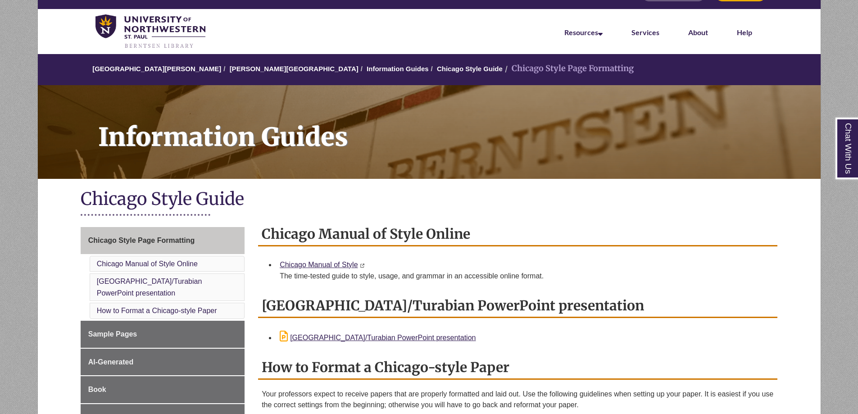
drag, startPoint x: 328, startPoint y: 245, endPoint x: 334, endPoint y: 283, distance: 37.9
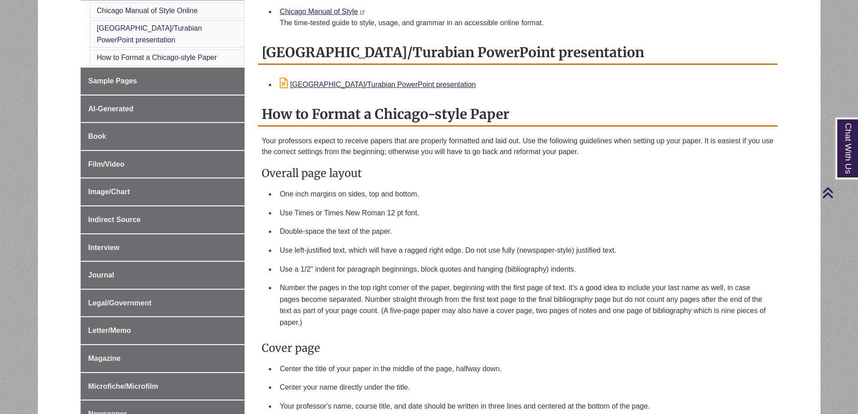
drag, startPoint x: 341, startPoint y: 229, endPoint x: 341, endPoint y: 255, distance: 26.1
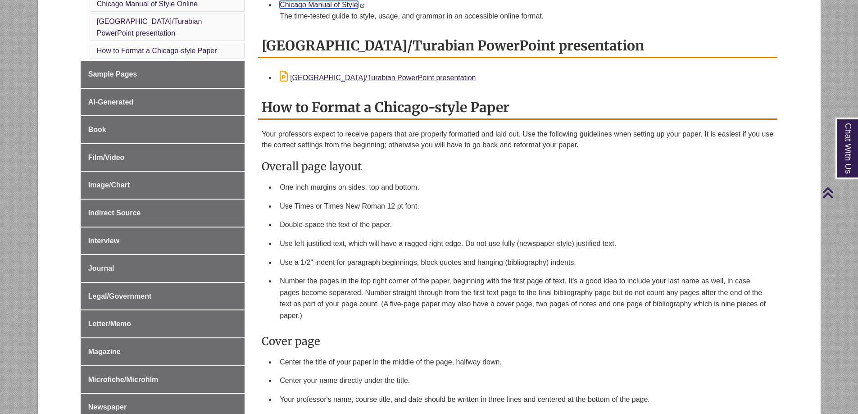
click at [324, 9] on link "Chicago Manual of Style" at bounding box center [319, 5] width 78 height 8
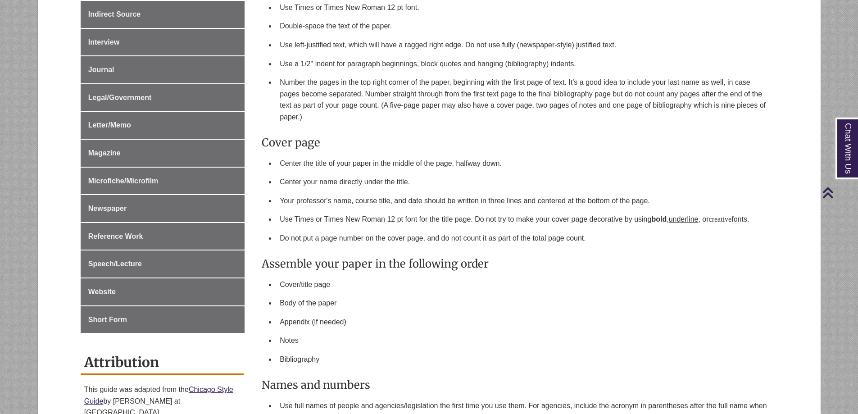
drag, startPoint x: 328, startPoint y: 251, endPoint x: 324, endPoint y: 222, distance: 29.6
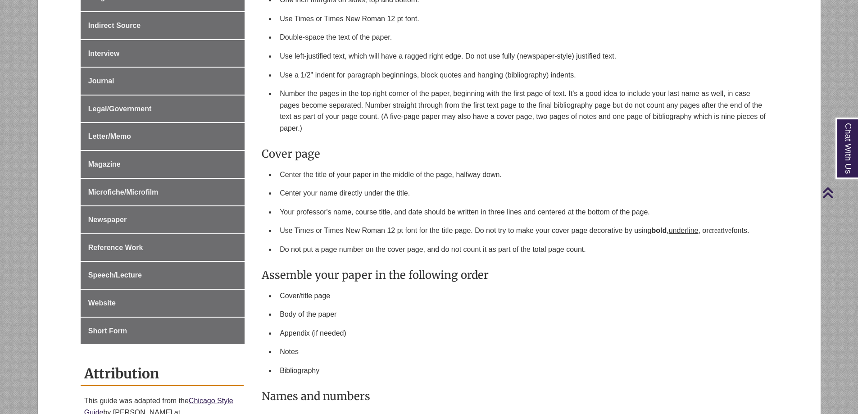
click at [350, 28] on li "Use Times or Times New Roman 12 pt font." at bounding box center [525, 18] width 498 height 19
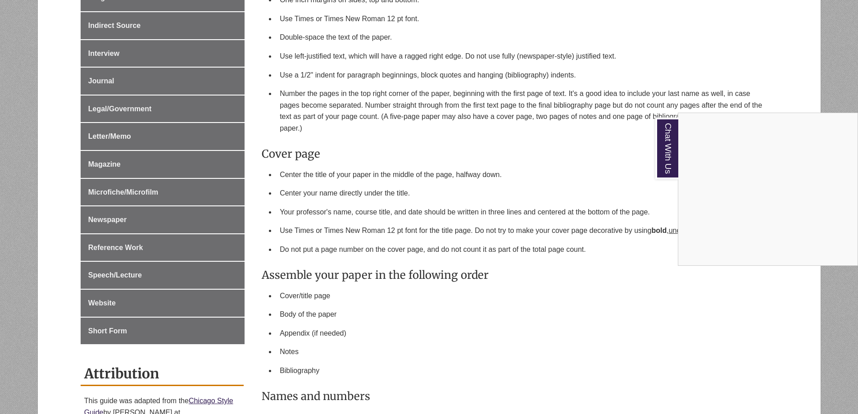
click at [390, 165] on div "Chat With Us" at bounding box center [429, 207] width 858 height 414
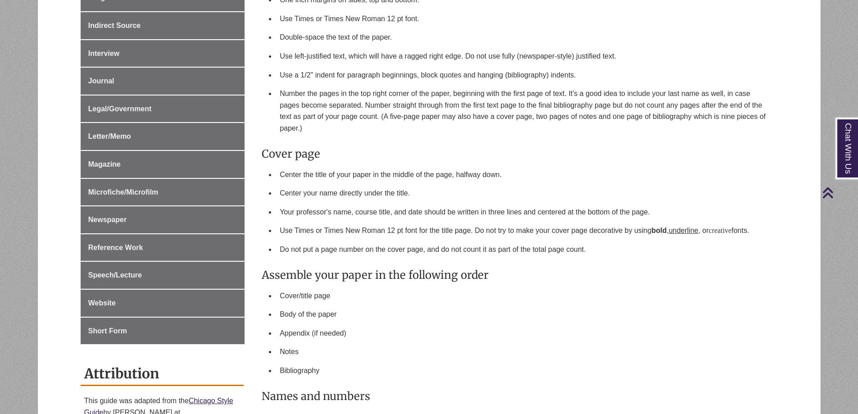
click at [372, 137] on li "Number the pages in the top right corner of the paper, beginning with the first…" at bounding box center [525, 110] width 498 height 53
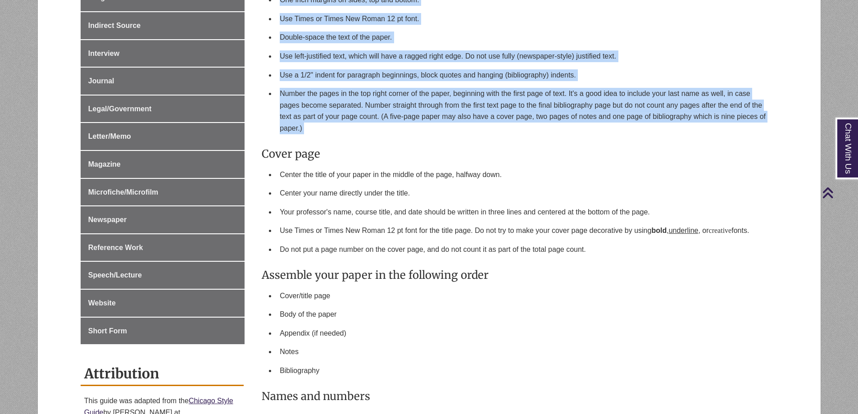
drag, startPoint x: 372, startPoint y: 188, endPoint x: 347, endPoint y: 99, distance: 92.5
click at [347, 99] on ul "One inch margins on sides, top and bottom. Use Times or Times New Roman 12 pt f…" at bounding box center [518, 64] width 512 height 147
click at [348, 9] on li "One inch margins on sides, top and bottom." at bounding box center [525, 0] width 498 height 19
click at [349, 9] on li "One inch margins on sides, top and bottom." at bounding box center [525, 0] width 498 height 19
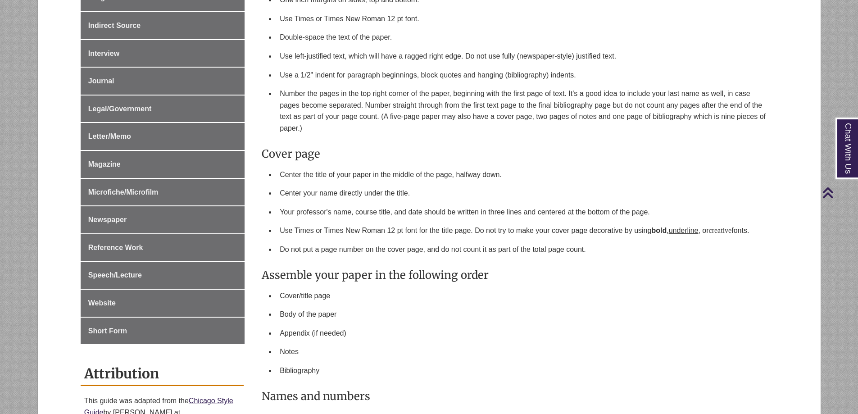
click at [341, 9] on li "One inch margins on sides, top and bottom." at bounding box center [525, 0] width 498 height 19
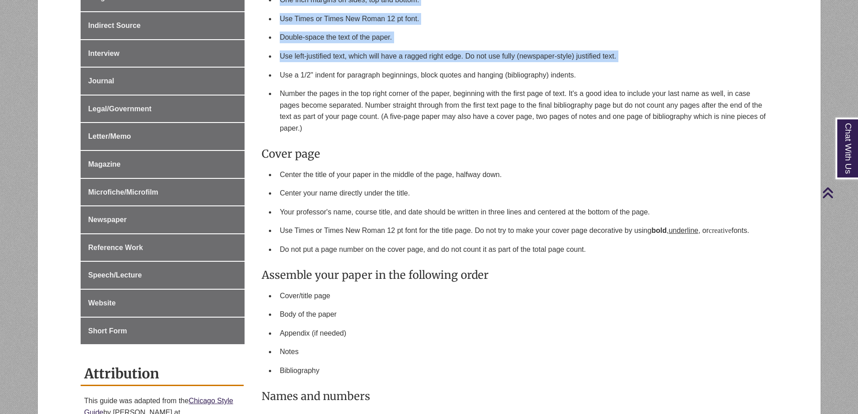
drag, startPoint x: 341, startPoint y: 91, endPoint x: 332, endPoint y: 155, distance: 65.1
click at [332, 137] on ul "One inch margins on sides, top and bottom. Use Times or Times New Roman 12 pt f…" at bounding box center [518, 64] width 512 height 147
click at [332, 66] on li "Use left-justified text, which will have a ragged right edge. Do not use fully …" at bounding box center [525, 56] width 498 height 19
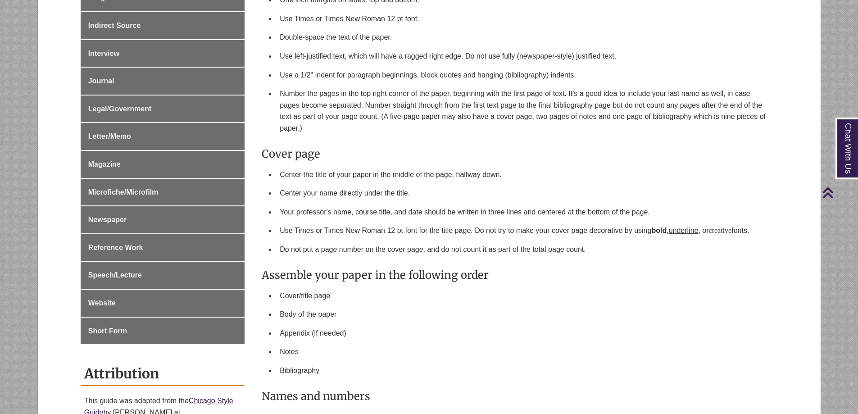
click at [343, 85] on li "Use a 1/2" indent for paragraph beginnings, block quotes and hanging (bibliogra…" at bounding box center [525, 75] width 498 height 19
click at [336, 66] on li "Use left-justified text, which will have a ragged right edge. Do not use fully …" at bounding box center [525, 56] width 498 height 19
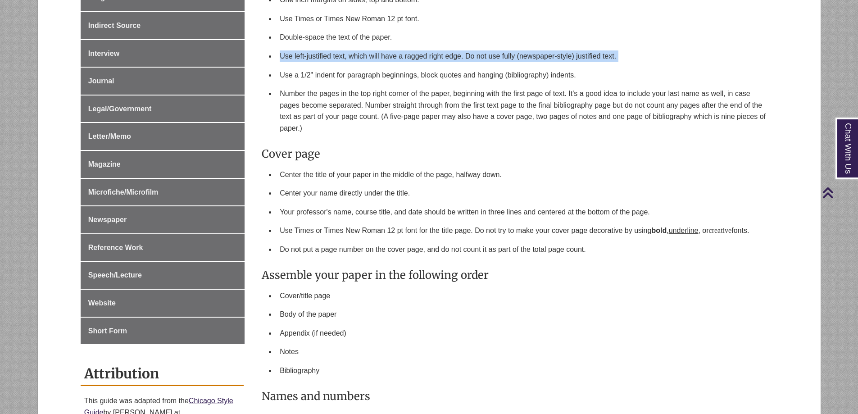
click at [336, 66] on li "Use left-justified text, which will have a ragged right edge. Do not use fully …" at bounding box center [525, 56] width 498 height 19
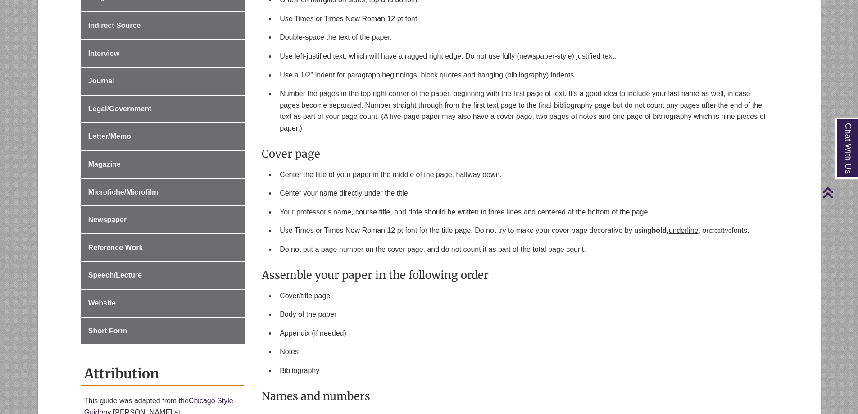
click at [326, 85] on li "Use a 1/2" indent for paragraph beginnings, block quotes and hanging (bibliogra…" at bounding box center [525, 75] width 498 height 19
click at [321, 66] on li "Use left-justified text, which will have a ragged right edge. Do not use fully …" at bounding box center [525, 56] width 498 height 19
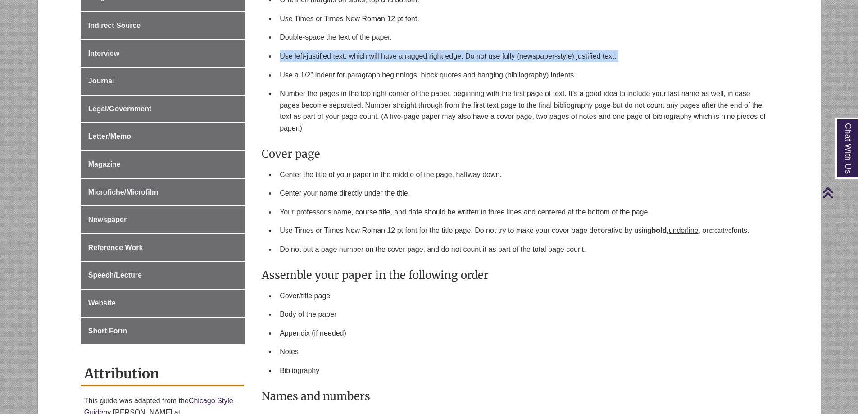
drag, startPoint x: 321, startPoint y: 141, endPoint x: 314, endPoint y: 155, distance: 15.5
click at [314, 66] on li "Use left-justified text, which will have a ragged right edge. Do not use fully …" at bounding box center [525, 56] width 498 height 19
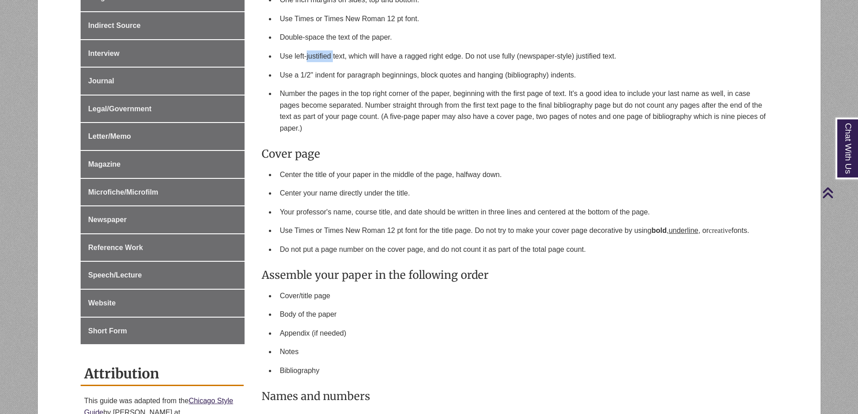
click at [314, 66] on li "Use left-justified text, which will have a ragged right edge. Do not use fully …" at bounding box center [525, 56] width 498 height 19
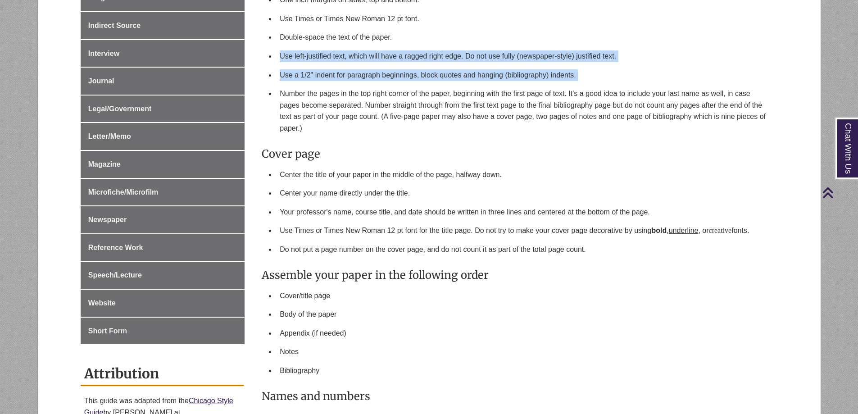
drag, startPoint x: 314, startPoint y: 155, endPoint x: 314, endPoint y: 165, distance: 9.9
click at [314, 137] on ul "One inch margins on sides, top and bottom. Use Times or Times New Roman 12 pt f…" at bounding box center [518, 64] width 512 height 147
click at [314, 85] on li "Use a 1/2" indent for paragraph beginnings, block quotes and hanging (bibliogra…" at bounding box center [525, 75] width 498 height 19
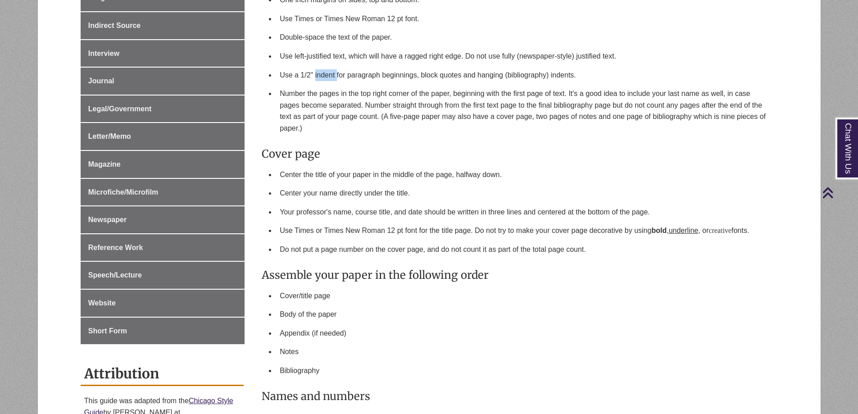
click at [314, 85] on li "Use a 1/2" indent for paragraph beginnings, block quotes and hanging (bibliogra…" at bounding box center [525, 75] width 498 height 19
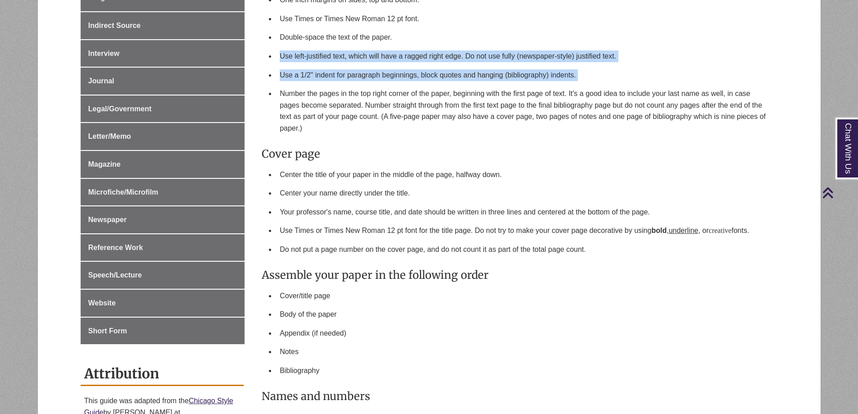
drag, startPoint x: 314, startPoint y: 165, endPoint x: 317, endPoint y: 142, distance: 23.1
click at [317, 137] on ul "One inch margins on sides, top and bottom. Use Times or Times New Roman 12 pt f…" at bounding box center [518, 64] width 512 height 147
click at [317, 66] on li "Use left-justified text, which will have a ragged right edge. Do not use fully …" at bounding box center [525, 56] width 498 height 19
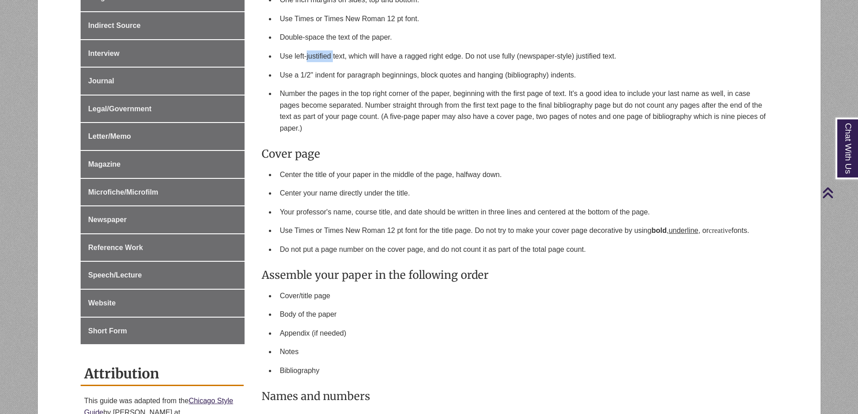
click at [317, 66] on li "Use left-justified text, which will have a ragged right edge. Do not use fully …" at bounding box center [525, 56] width 498 height 19
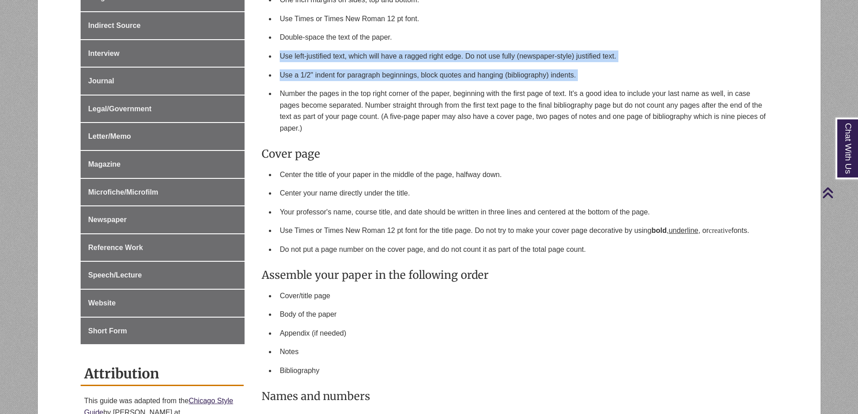
drag, startPoint x: 317, startPoint y: 142, endPoint x: 317, endPoint y: 165, distance: 22.5
click at [317, 137] on ul "One inch margins on sides, top and bottom. Use Times or Times New Roman 12 pt f…" at bounding box center [518, 64] width 512 height 147
click at [317, 85] on li "Use a 1/2" indent for paragraph beginnings, block quotes and hanging (bibliogra…" at bounding box center [525, 75] width 498 height 19
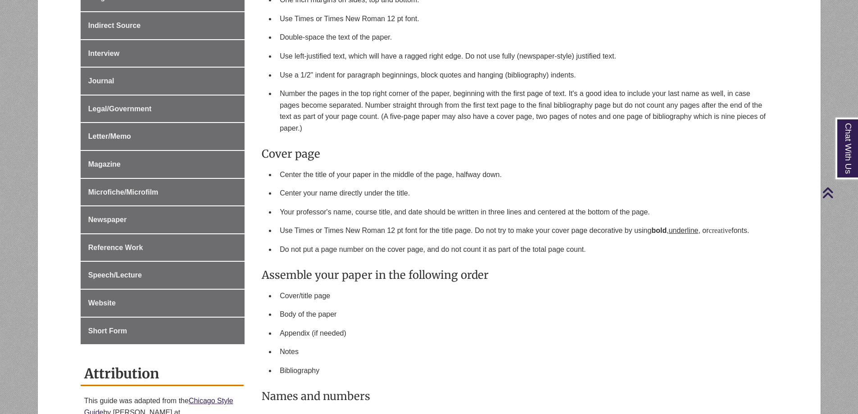
scroll to position [265, 0]
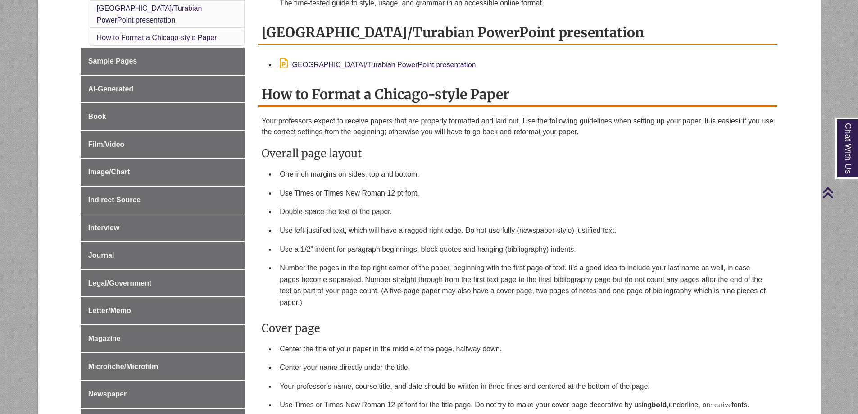
drag, startPoint x: 481, startPoint y: 242, endPoint x: 471, endPoint y: 165, distance: 77.7
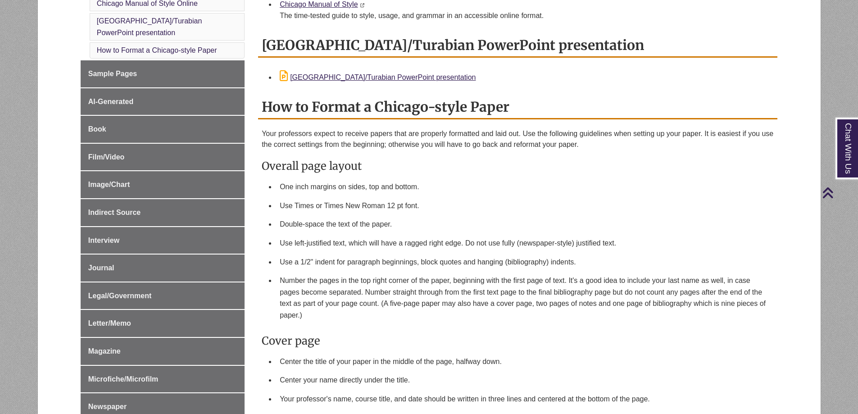
drag, startPoint x: 481, startPoint y: 130, endPoint x: 481, endPoint y: 163, distance: 32.9
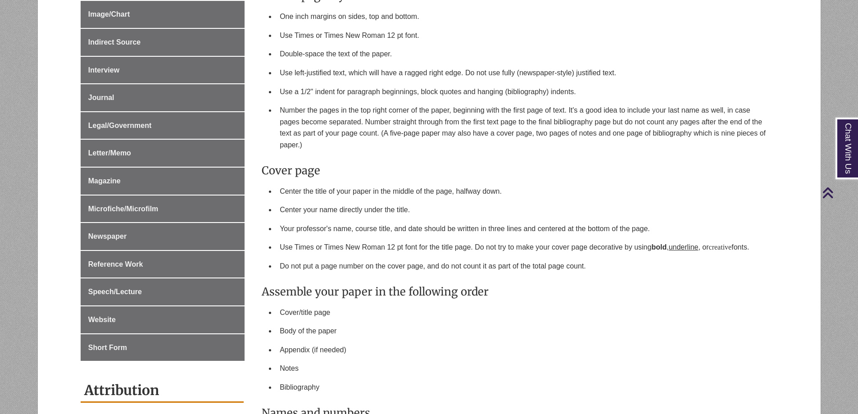
scroll to position [468, 0]
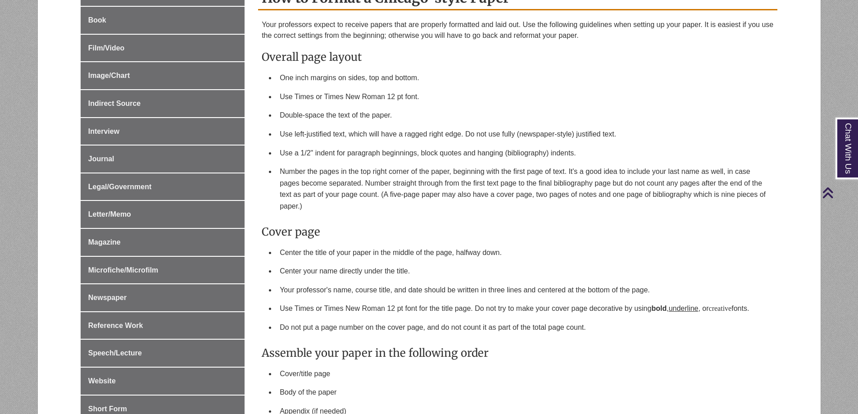
drag, startPoint x: 447, startPoint y: 192, endPoint x: 453, endPoint y: 114, distance: 79.1
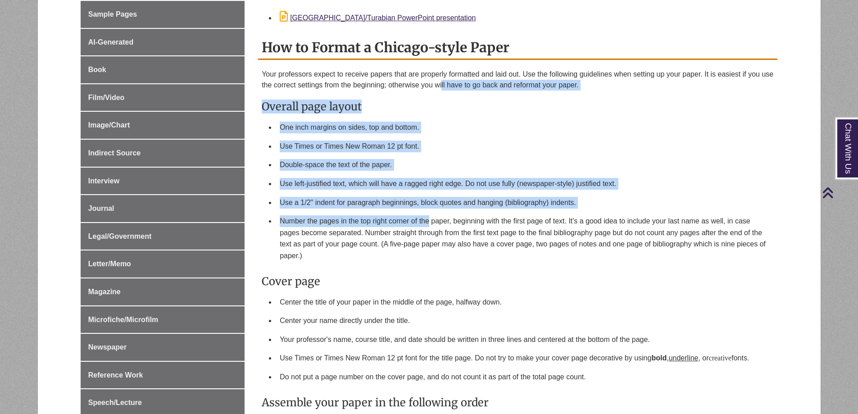
drag, startPoint x: 442, startPoint y: 172, endPoint x: 429, endPoint y: 318, distance: 146.6
click at [428, 265] on li "Number the pages in the top right corner of the paper, beginning with the first…" at bounding box center [525, 238] width 498 height 53
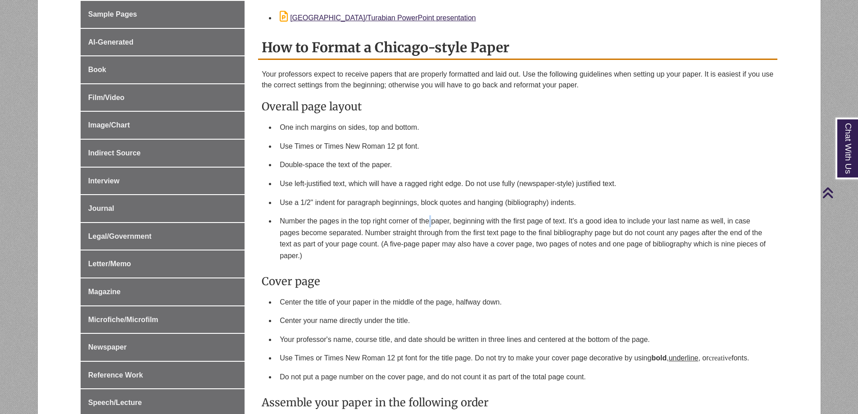
click at [428, 265] on li "Number the pages in the top right corner of the paper, beginning with the first…" at bounding box center [525, 238] width 498 height 53
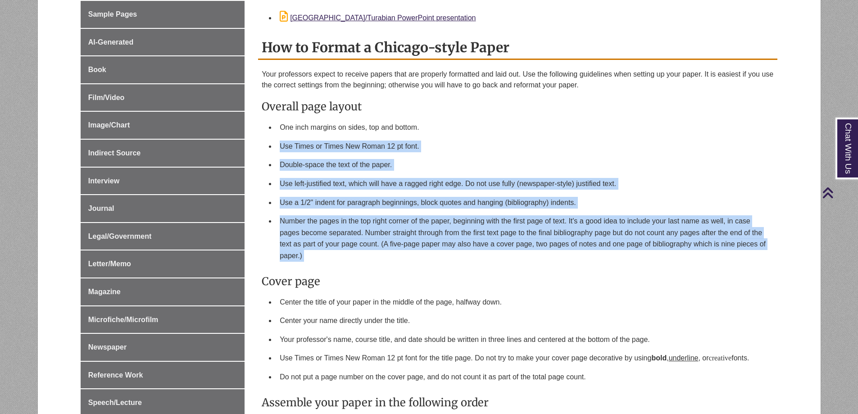
drag, startPoint x: 428, startPoint y: 318, endPoint x: 406, endPoint y: 211, distance: 109.5
click at [406, 217] on ul "One inch margins on sides, top and bottom. Use Times or Times New Roman 12 pt f…" at bounding box center [518, 191] width 512 height 147
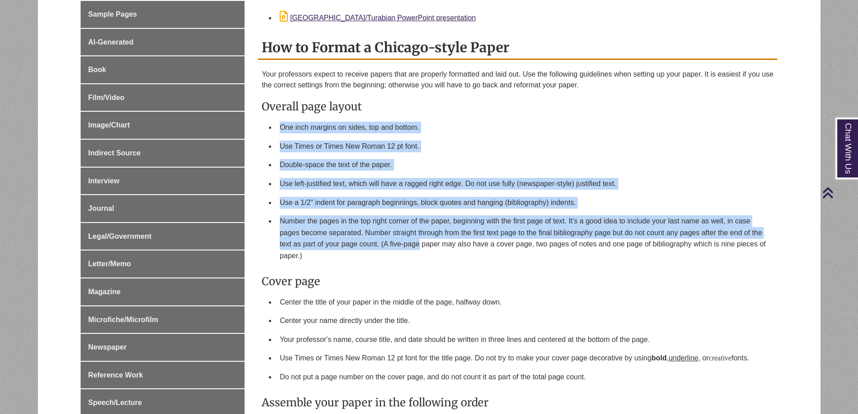
drag, startPoint x: 421, startPoint y: 269, endPoint x: 419, endPoint y: 337, distance: 69.0
click at [419, 265] on li "Number the pages in the top right corner of the paper, beginning with the first…" at bounding box center [525, 238] width 498 height 53
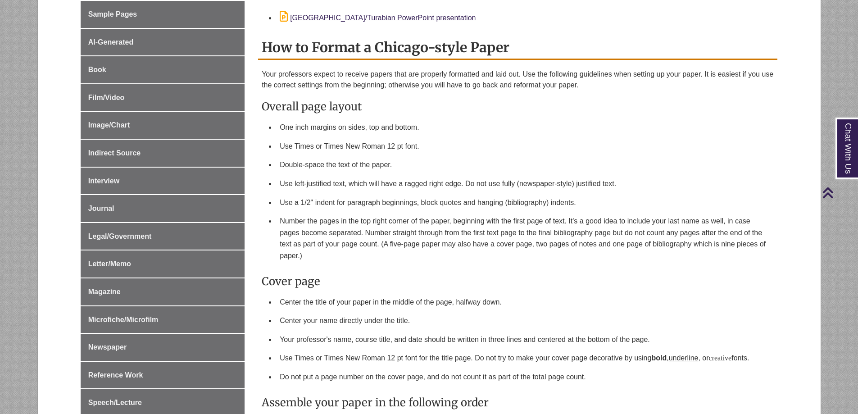
click at [419, 265] on li "Number the pages in the top right corner of the paper, beginning with the first…" at bounding box center [525, 238] width 498 height 53
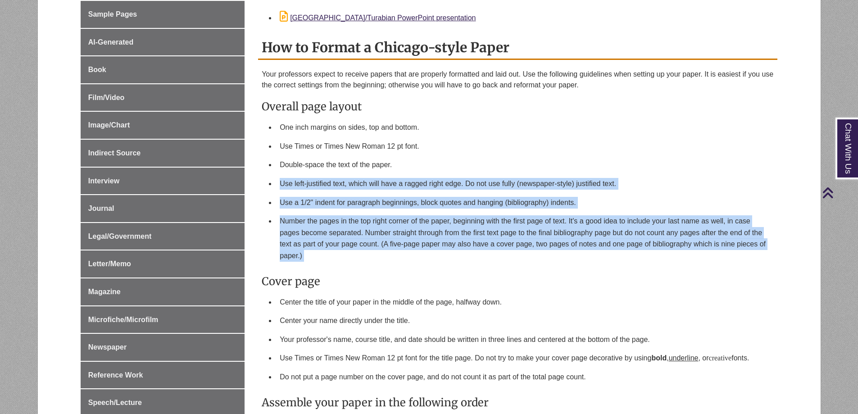
drag, startPoint x: 419, startPoint y: 337, endPoint x: 430, endPoint y: 233, distance: 105.1
click at [430, 238] on ul "One inch margins on sides, top and bottom. Use Times or Times New Roman 12 pt f…" at bounding box center [518, 191] width 512 height 147
click at [430, 156] on li "Use Times or Times New Roman 12 pt font." at bounding box center [525, 146] width 498 height 19
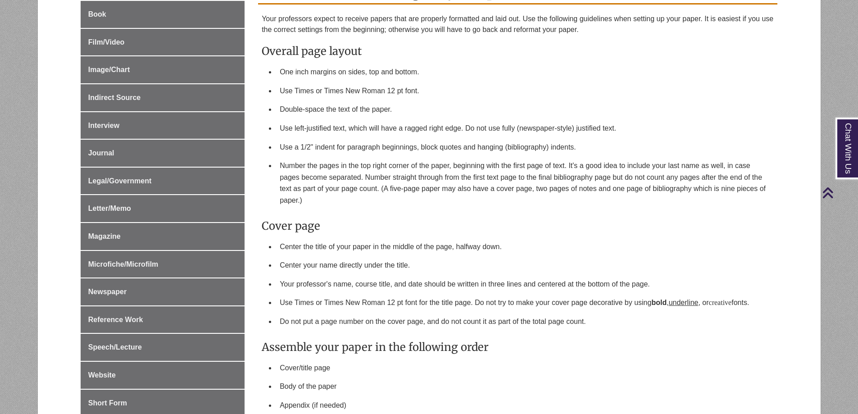
drag, startPoint x: 436, startPoint y: 249, endPoint x: 445, endPoint y: 296, distance: 47.7
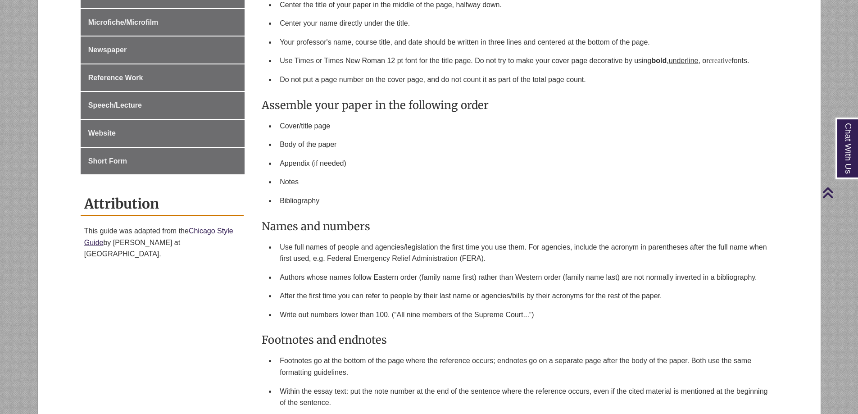
scroll to position [651, 0]
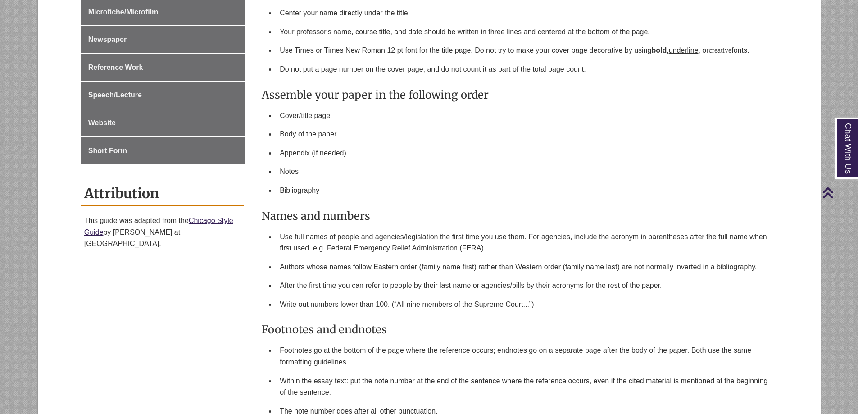
drag, startPoint x: 441, startPoint y: 177, endPoint x: 444, endPoint y: 198, distance: 21.3
drag, startPoint x: 350, startPoint y: 78, endPoint x: 351, endPoint y: 72, distance: 6.5
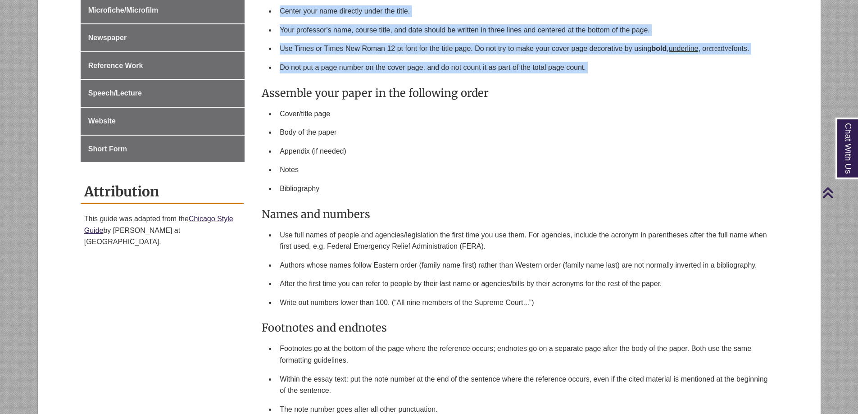
drag, startPoint x: 351, startPoint y: 72, endPoint x: 342, endPoint y: 169, distance: 97.7
click at [342, 169] on div "Your professors expect to receive papers that are properly formatted and laid o…" at bounding box center [518, 321] width 512 height 1124
click at [342, 77] on li "Do not put a page number on the cover page, and do not count it as part of the …" at bounding box center [525, 67] width 498 height 19
click at [334, 58] on li "Use Times or Times New Roman 12 pt font for the title page. Do not try to make …" at bounding box center [525, 48] width 498 height 19
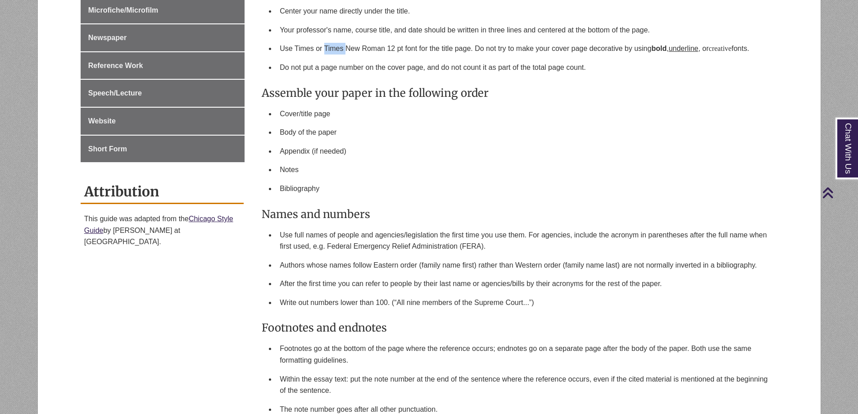
click at [334, 58] on li "Use Times or Times New Roman 12 pt font for the title page. Do not try to make …" at bounding box center [525, 48] width 498 height 19
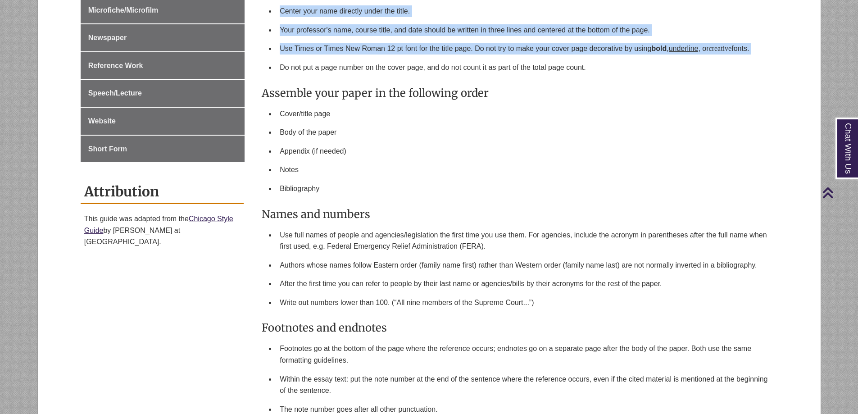
drag, startPoint x: 334, startPoint y: 153, endPoint x: 334, endPoint y: 111, distance: 41.9
click at [334, 77] on ul "Center the title of your paper in the middle of the page, halfway down. Center …" at bounding box center [518, 30] width 512 height 94
click at [334, 21] on li "Center your name directly under the title." at bounding box center [525, 11] width 498 height 19
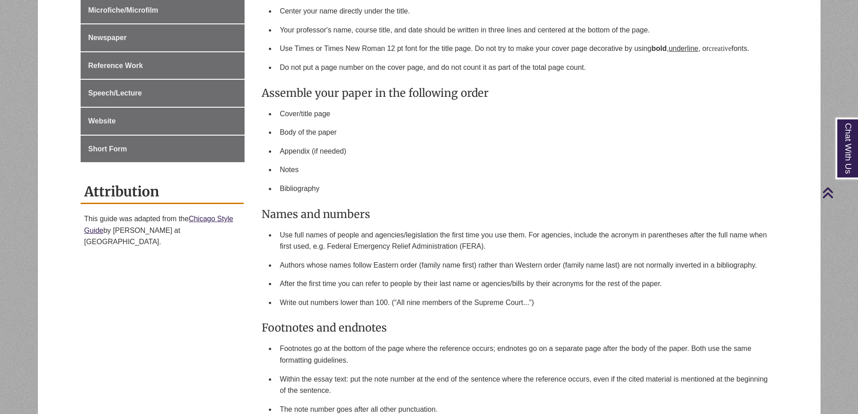
click at [350, 161] on li "Appendix (if needed)" at bounding box center [525, 151] width 498 height 19
drag, startPoint x: 350, startPoint y: 269, endPoint x: 342, endPoint y: 306, distance: 38.1
click at [342, 198] on ul "Cover/title page Body of the paper Appendix (if needed) Notes Bibliography" at bounding box center [518, 152] width 512 height 94
click at [342, 198] on li "Bibliography" at bounding box center [525, 188] width 498 height 19
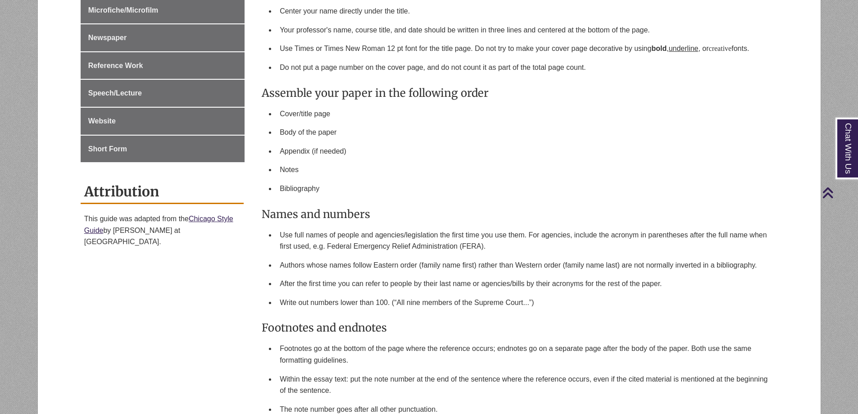
click at [342, 198] on li "Bibliography" at bounding box center [525, 188] width 498 height 19
drag, startPoint x: 342, startPoint y: 306, endPoint x: 344, endPoint y: 224, distance: 82.5
click at [344, 198] on ul "Cover/title page Body of the paper Appendix (if needed) Notes Bibliography" at bounding box center [518, 152] width 512 height 94
click at [344, 123] on li "Cover/title page" at bounding box center [525, 114] width 498 height 19
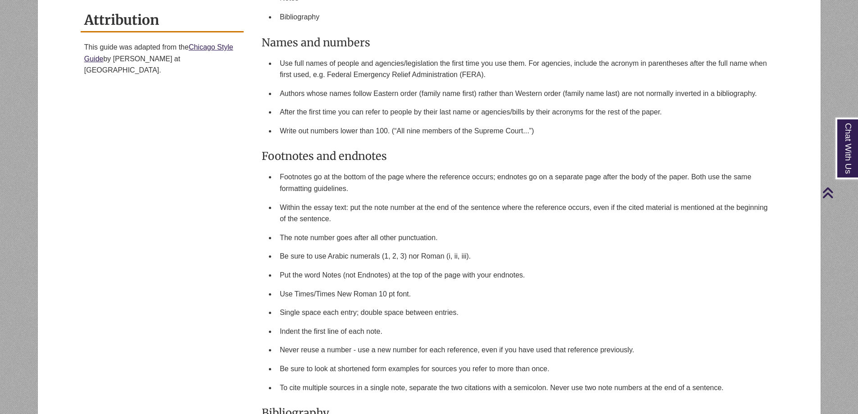
drag, startPoint x: 357, startPoint y: 178, endPoint x: 348, endPoint y: 249, distance: 71.4
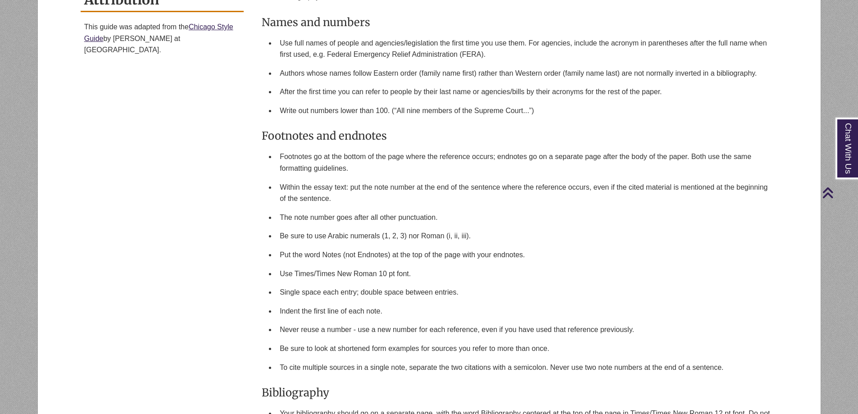
click at [337, 120] on li "Write out numbers lower than 100. (“All nine members of the Supreme Court...”)" at bounding box center [525, 110] width 498 height 19
click at [336, 120] on li "Write out numbers lower than 100. (“All nine members of the Supreme Court...”)" at bounding box center [525, 110] width 498 height 19
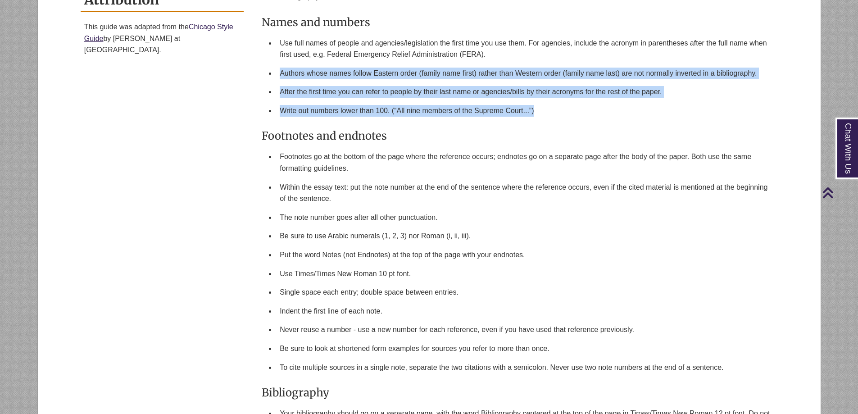
drag, startPoint x: 336, startPoint y: 232, endPoint x: 350, endPoint y: 172, distance: 61.9
click at [350, 120] on ul "Use full names of people and agencies/legislation the first time you use them. …" at bounding box center [518, 77] width 512 height 87
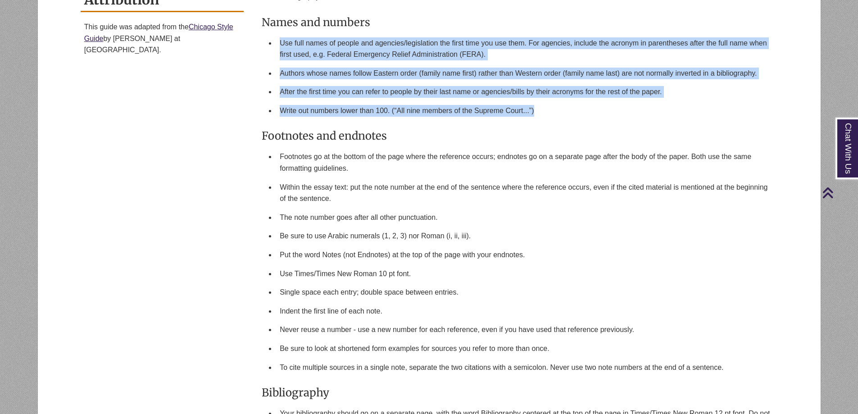
click at [350, 64] on li "Use full names of people and agencies/legislation the first time you use them. …" at bounding box center [525, 49] width 498 height 30
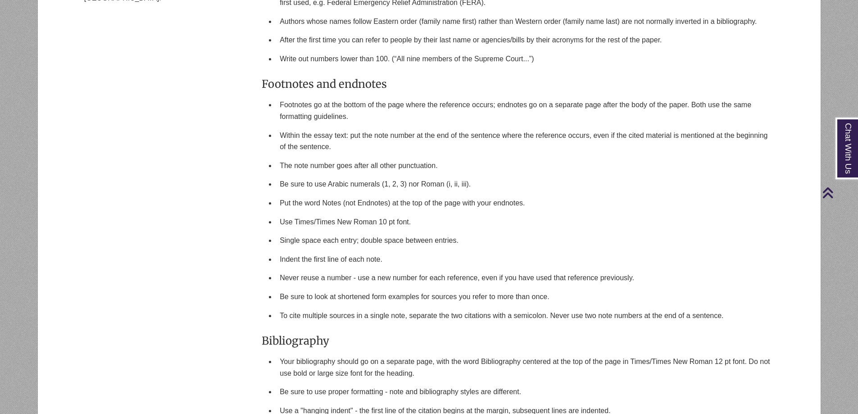
drag, startPoint x: 382, startPoint y: 226, endPoint x: 379, endPoint y: 256, distance: 29.8
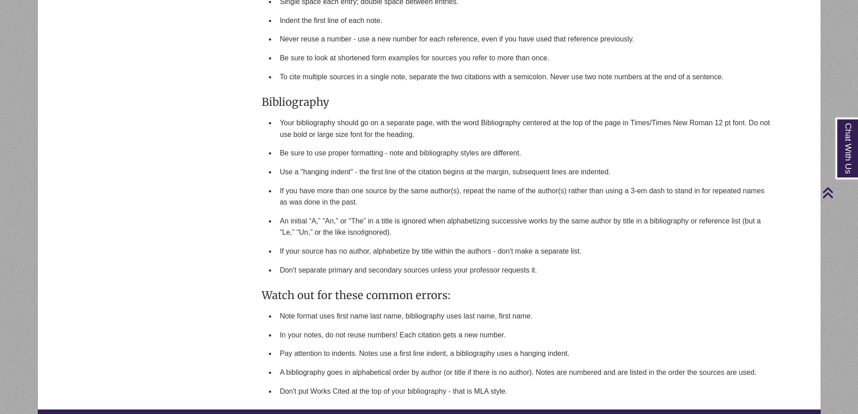
scroll to position [1151, 0]
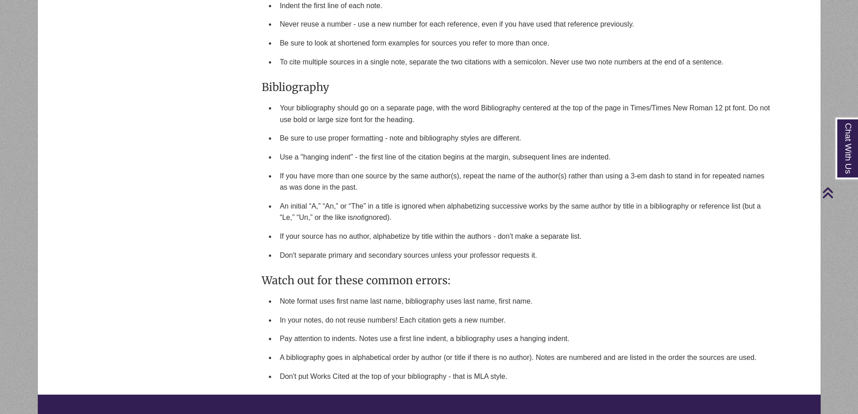
drag, startPoint x: 379, startPoint y: 256, endPoint x: 389, endPoint y: 288, distance: 33.5
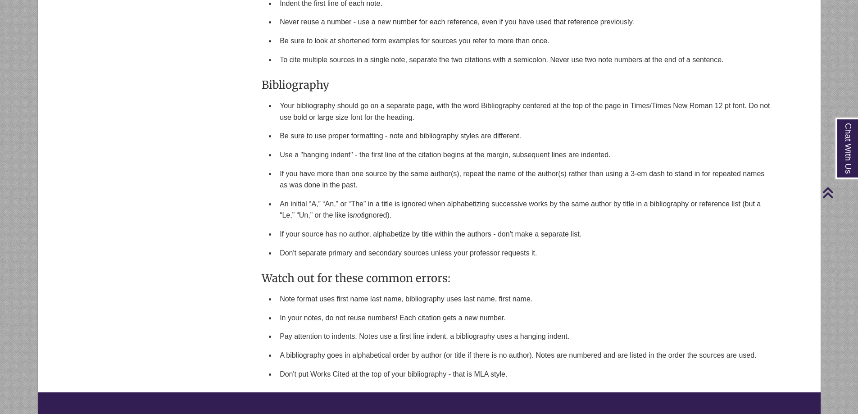
click at [389, 146] on li "Be sure to use proper formatting - note and bibliography styles are different." at bounding box center [525, 136] width 498 height 19
click at [389, 195] on li "If you have more than one source by the same author(s), repeat the name of the …" at bounding box center [525, 179] width 498 height 30
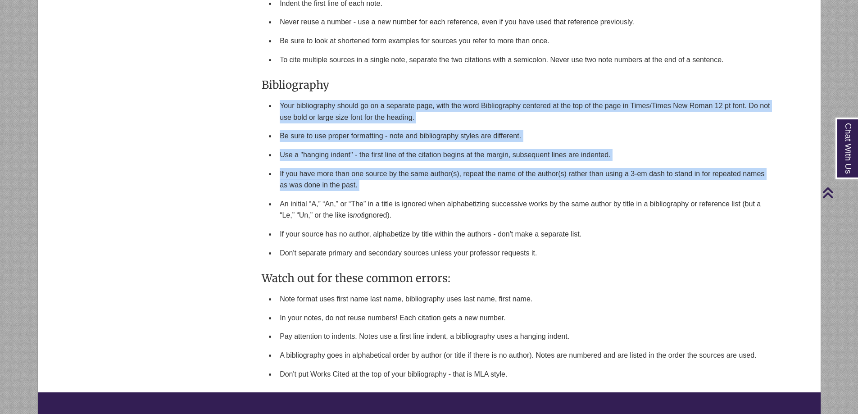
drag, startPoint x: 389, startPoint y: 322, endPoint x: 389, endPoint y: 243, distance: 78.8
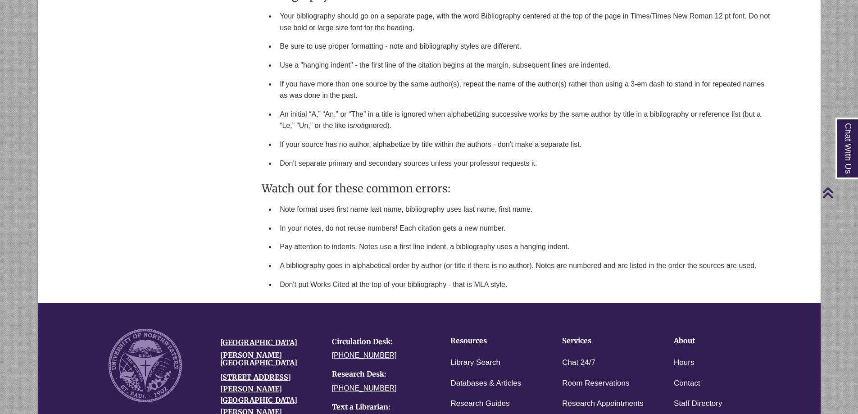
scroll to position [1241, 0]
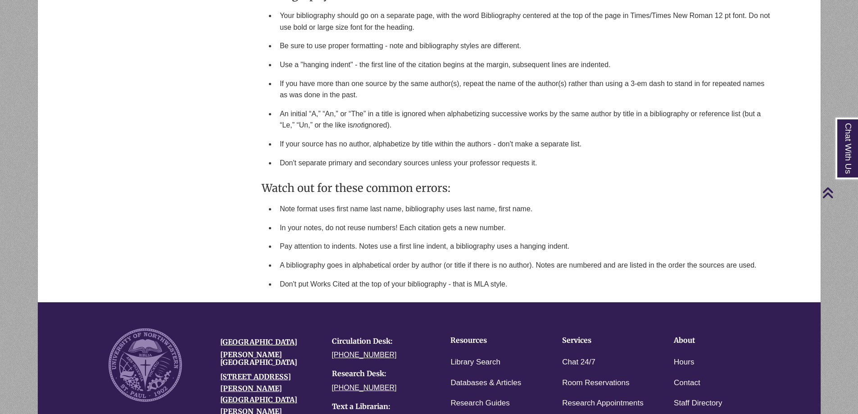
click at [389, 135] on li "An initial “A,” “An,” or “The” in a title is ignored when alphabetizing success…" at bounding box center [525, 120] width 498 height 30
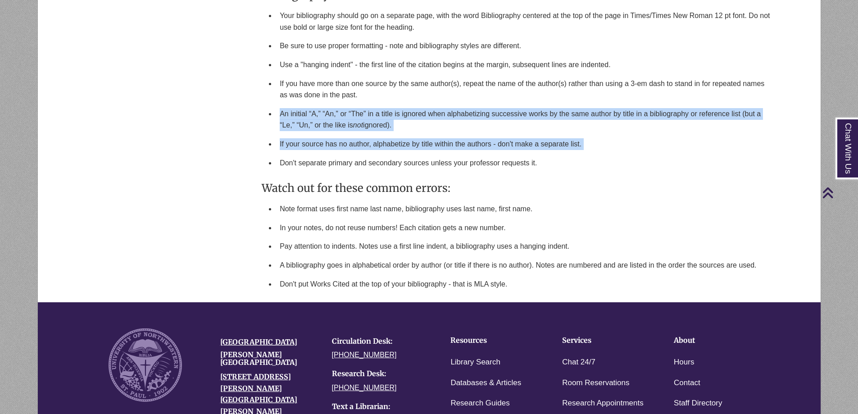
drag, startPoint x: 389, startPoint y: 264, endPoint x: 389, endPoint y: 295, distance: 30.6
click at [389, 172] on ul "Your bibliography should go on a separate page, with the word Bibliography cent…" at bounding box center [518, 89] width 512 height 166
click at [389, 154] on li "If your source has no author, alphabetize by title within the authors - don't m…" at bounding box center [525, 144] width 498 height 19
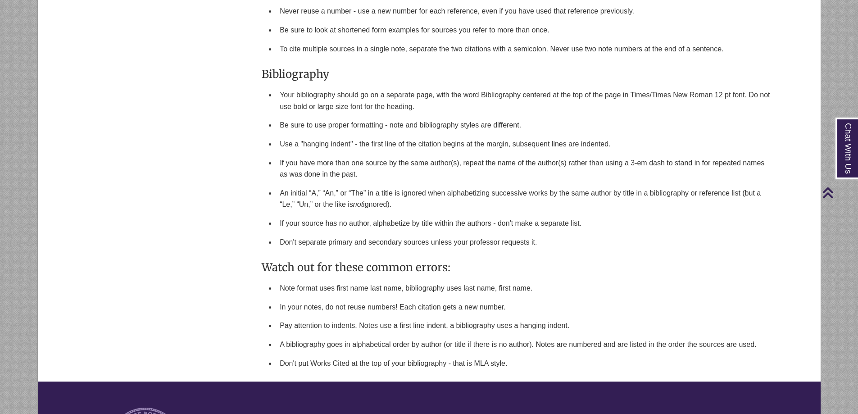
scroll to position [1106, 0]
